Goal: Information Seeking & Learning: Stay updated

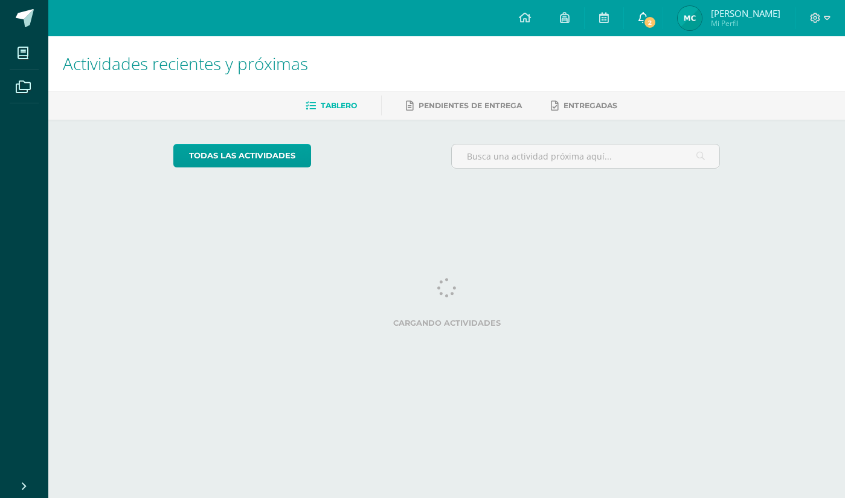
click at [657, 24] on span "2" at bounding box center [649, 22] width 13 height 13
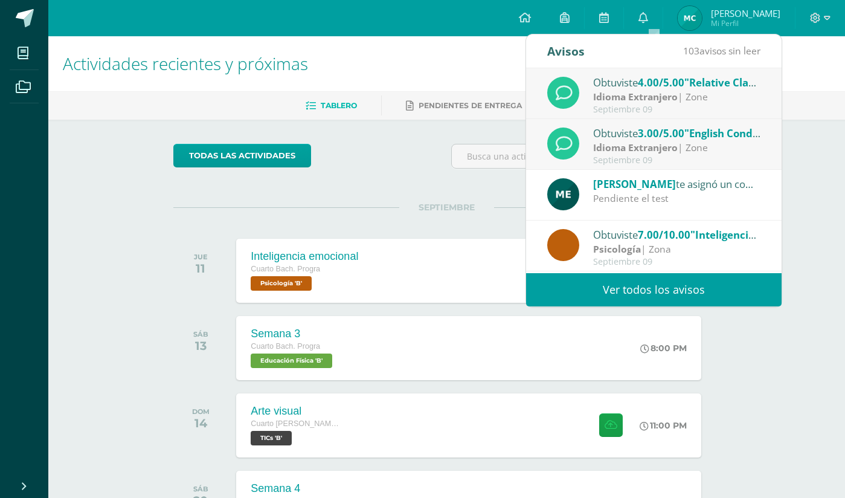
click at [664, 140] on div "Obtuviste 3.00/5.00 "English Conditionals week 4" en Idioma Extranjero" at bounding box center [677, 133] width 168 height 16
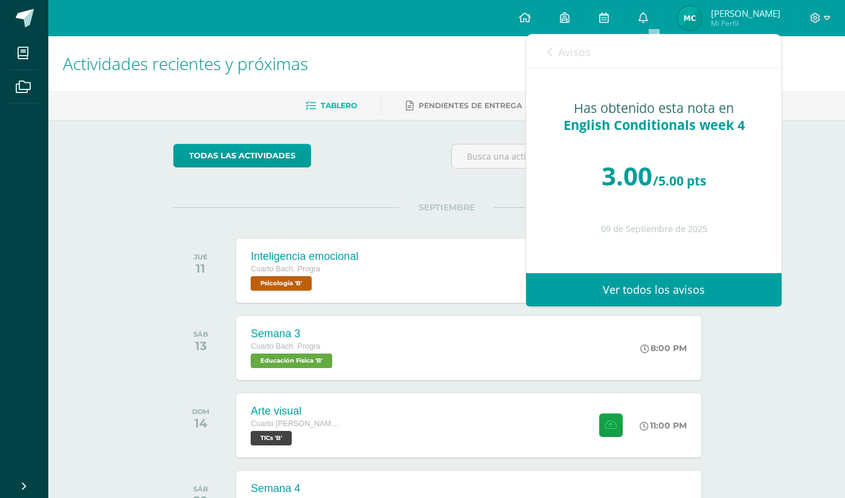
click at [558, 45] on span "Avisos" at bounding box center [574, 52] width 33 height 14
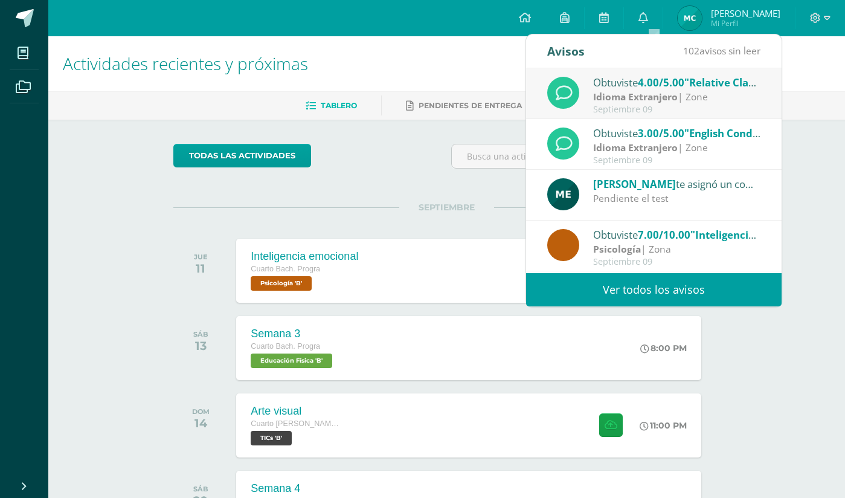
click at [635, 91] on strong "Idioma Extranjero" at bounding box center [635, 96] width 85 height 13
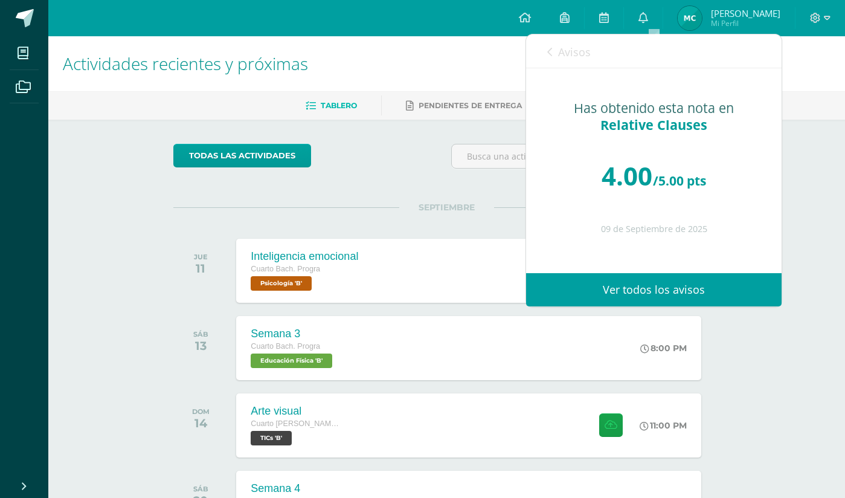
click at [570, 51] on span "Avisos" at bounding box center [574, 52] width 33 height 14
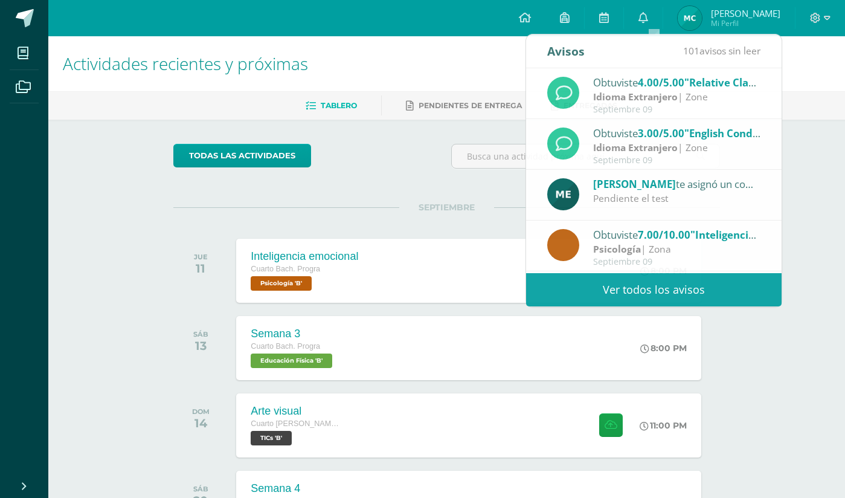
click at [415, 131] on div "todas las Actividades No tienes actividades Échale un vistazo a los demás perío…" at bounding box center [446, 443] width 595 height 646
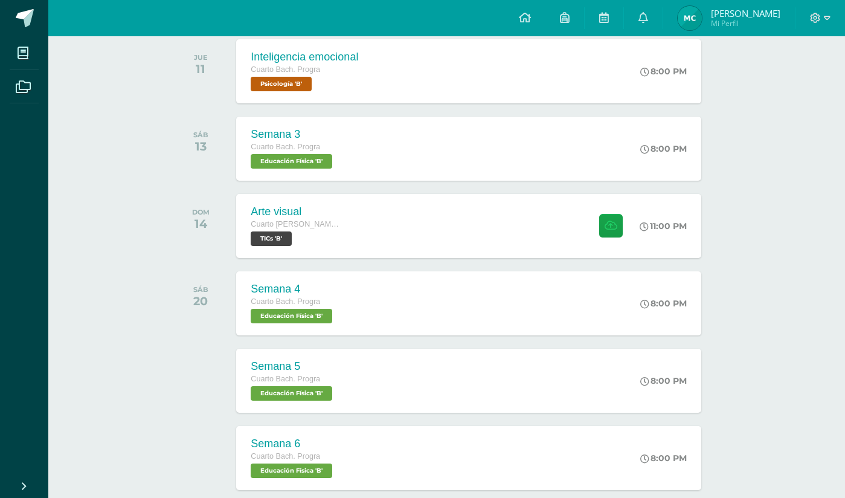
scroll to position [207, 0]
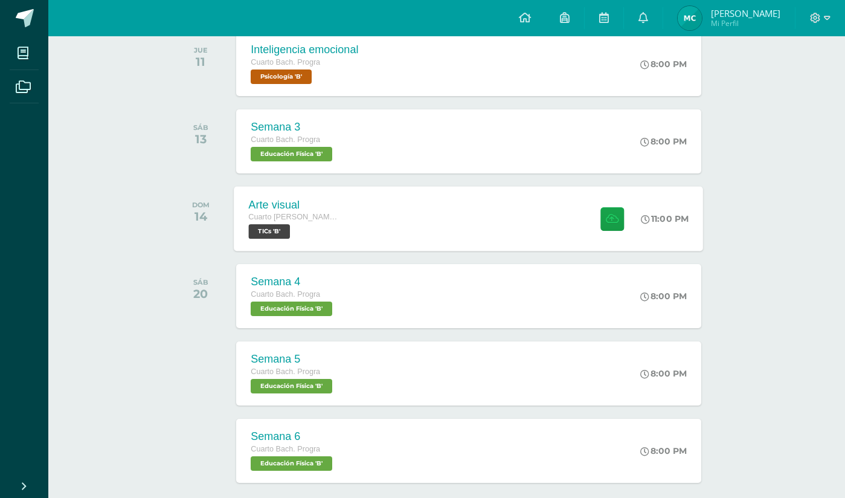
click at [561, 219] on div "Arte visual Cuarto [PERSON_NAME]. [GEOGRAPHIC_DATA] TICs 'B' 11:00 PM Arte visu…" at bounding box center [468, 218] width 469 height 65
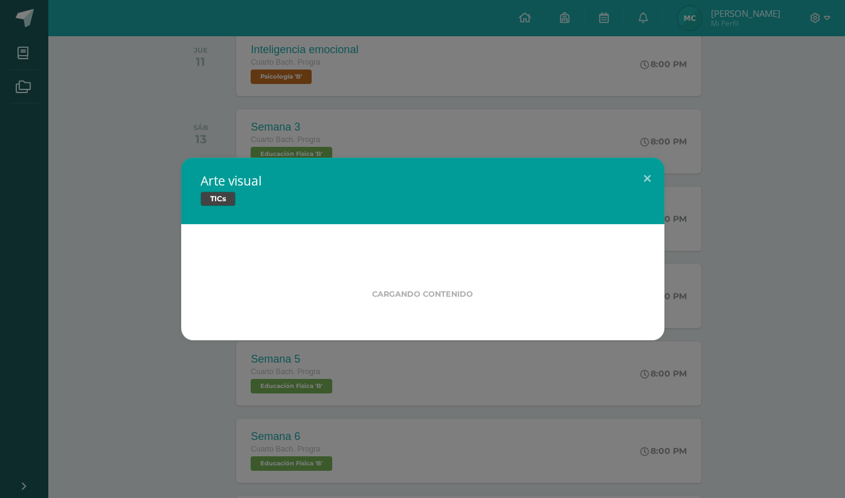
click at [844, 233] on div "Arte visual TICs Cargando contenido Loading..." at bounding box center [422, 249] width 845 height 498
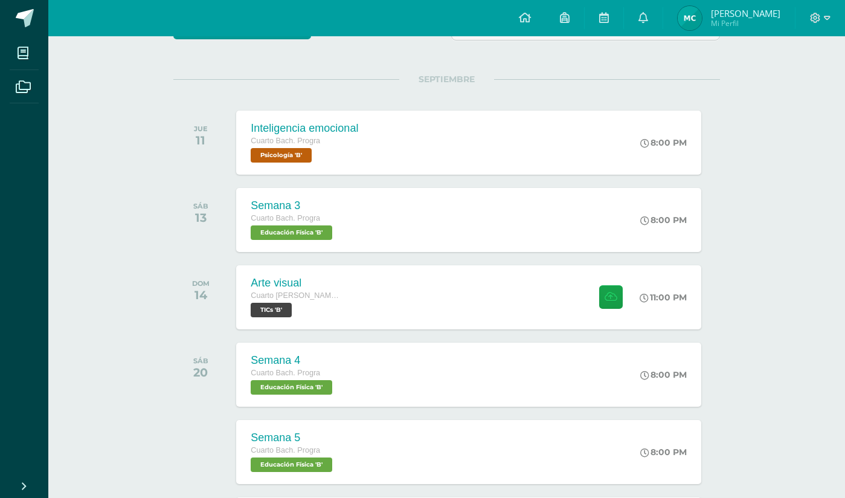
scroll to position [0, 0]
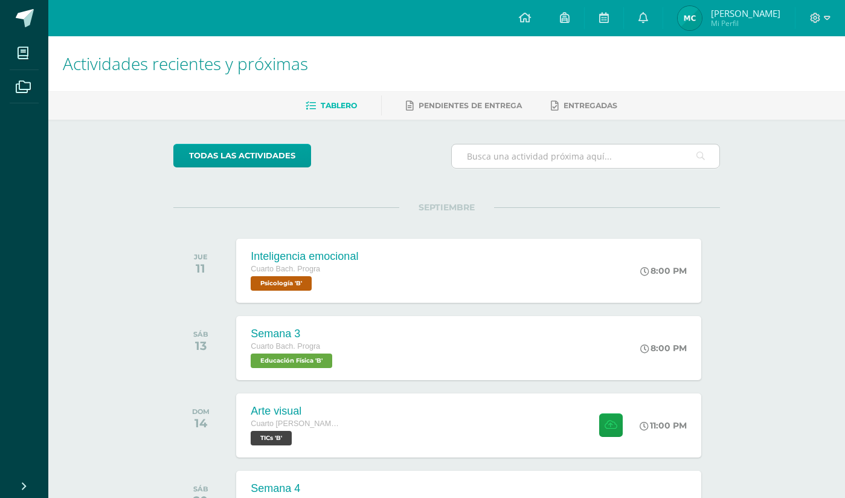
click at [717, 145] on input "text" at bounding box center [586, 156] width 268 height 24
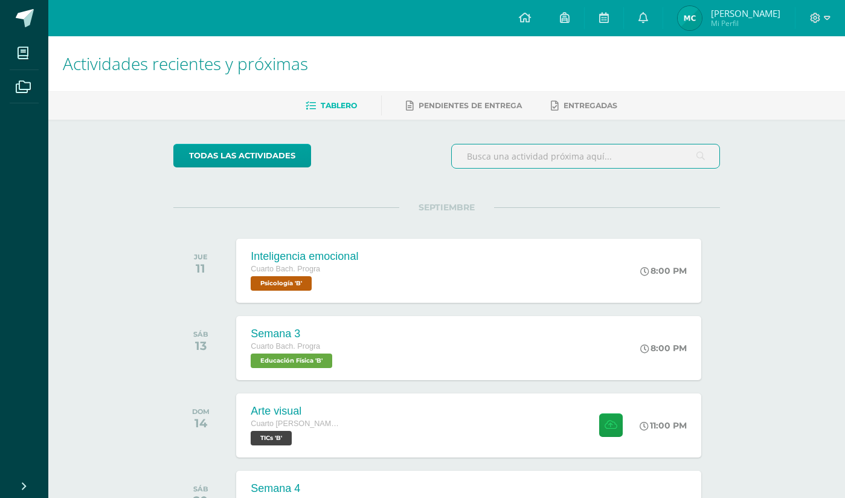
click at [417, 88] on h1 "Actividades recientes y próximas" at bounding box center [447, 63] width 768 height 55
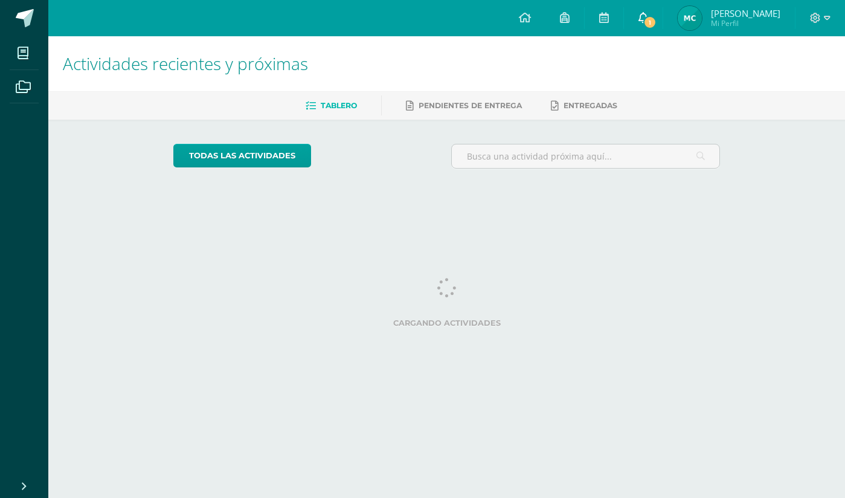
click at [648, 21] on icon at bounding box center [643, 17] width 10 height 11
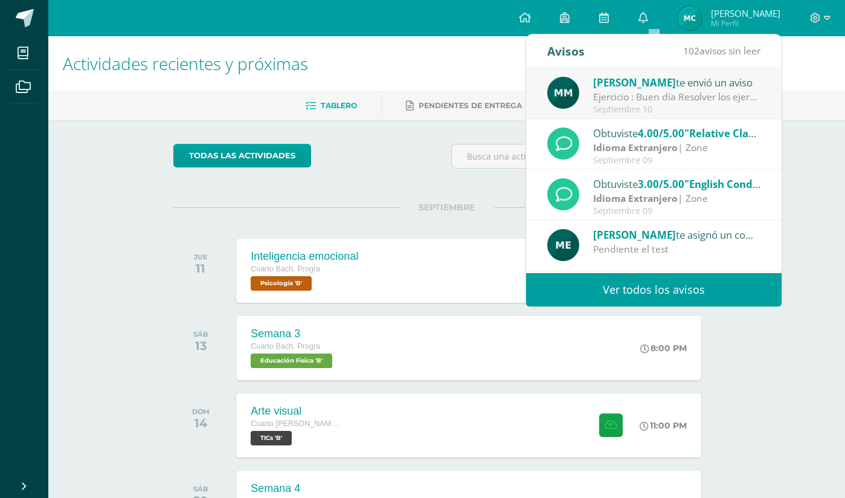
click at [667, 105] on div "Septiembre 10" at bounding box center [677, 109] width 168 height 10
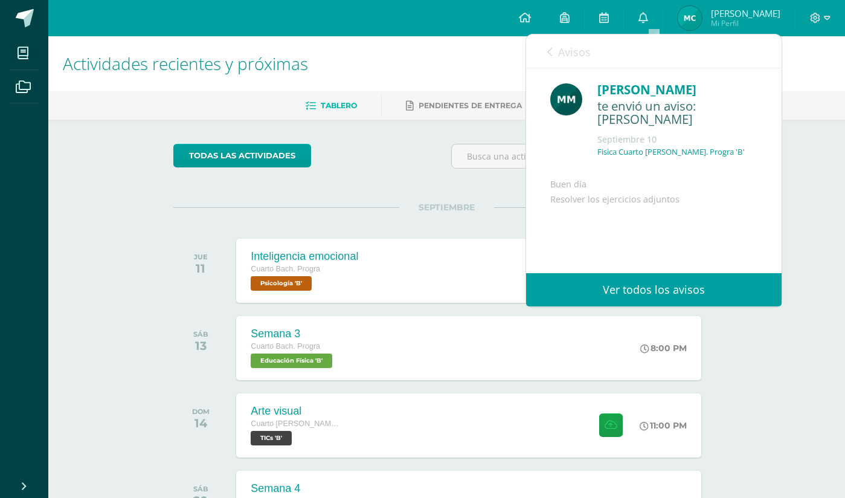
click at [563, 53] on span "Avisos" at bounding box center [574, 52] width 33 height 14
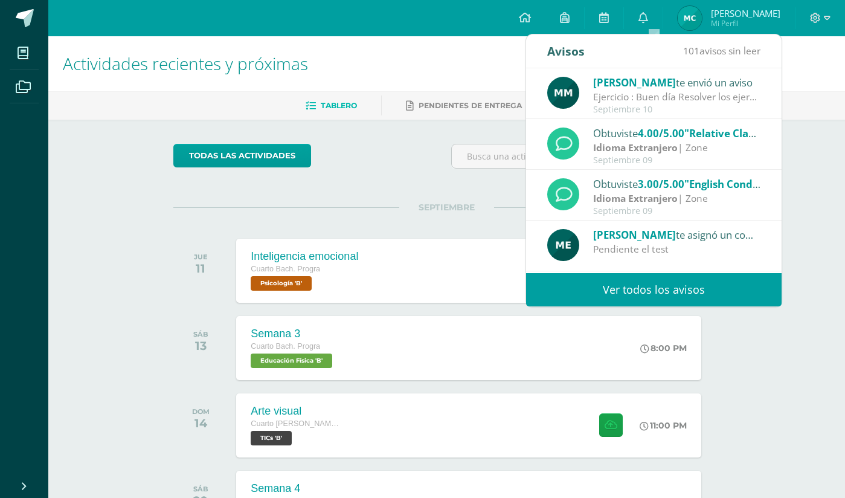
click at [457, 85] on h1 "Actividades recientes y próximas" at bounding box center [447, 63] width 768 height 55
